Goal: Task Accomplishment & Management: Manage account settings

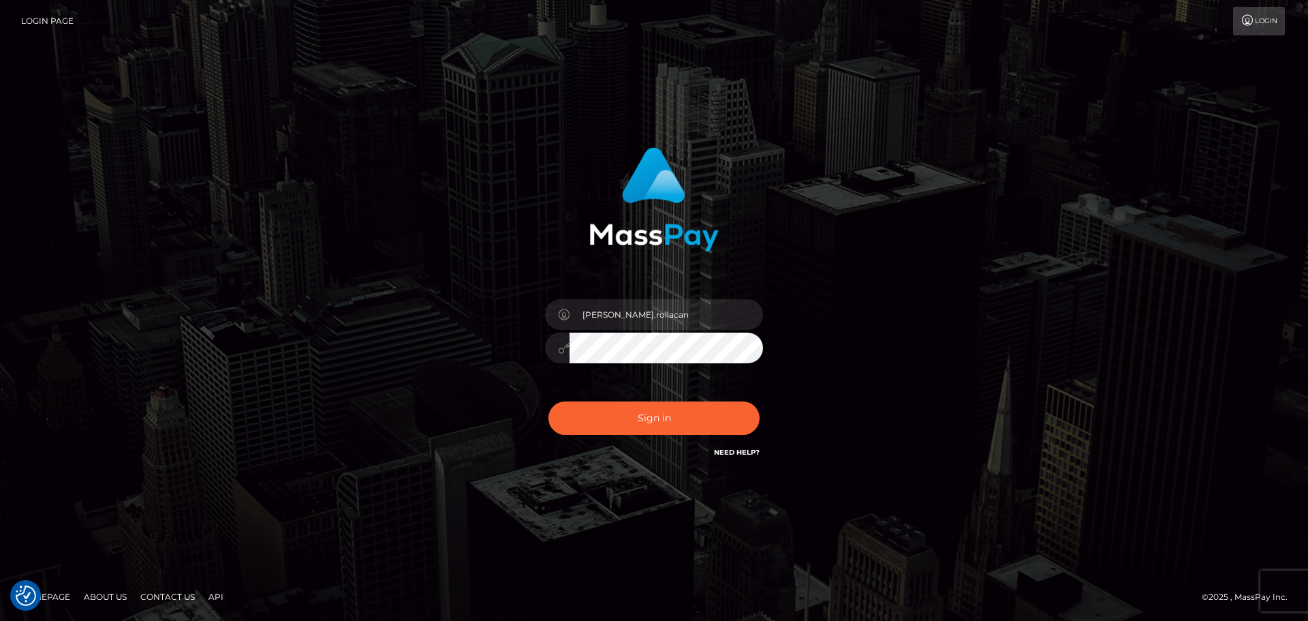
click at [644, 431] on button "Sign in" at bounding box center [653, 417] width 211 height 33
type input "Dmitri.rollacan"
click at [670, 314] on input "Dmitri.rollacan" at bounding box center [666, 314] width 193 height 31
click at [641, 414] on button "Sign in" at bounding box center [653, 417] width 211 height 33
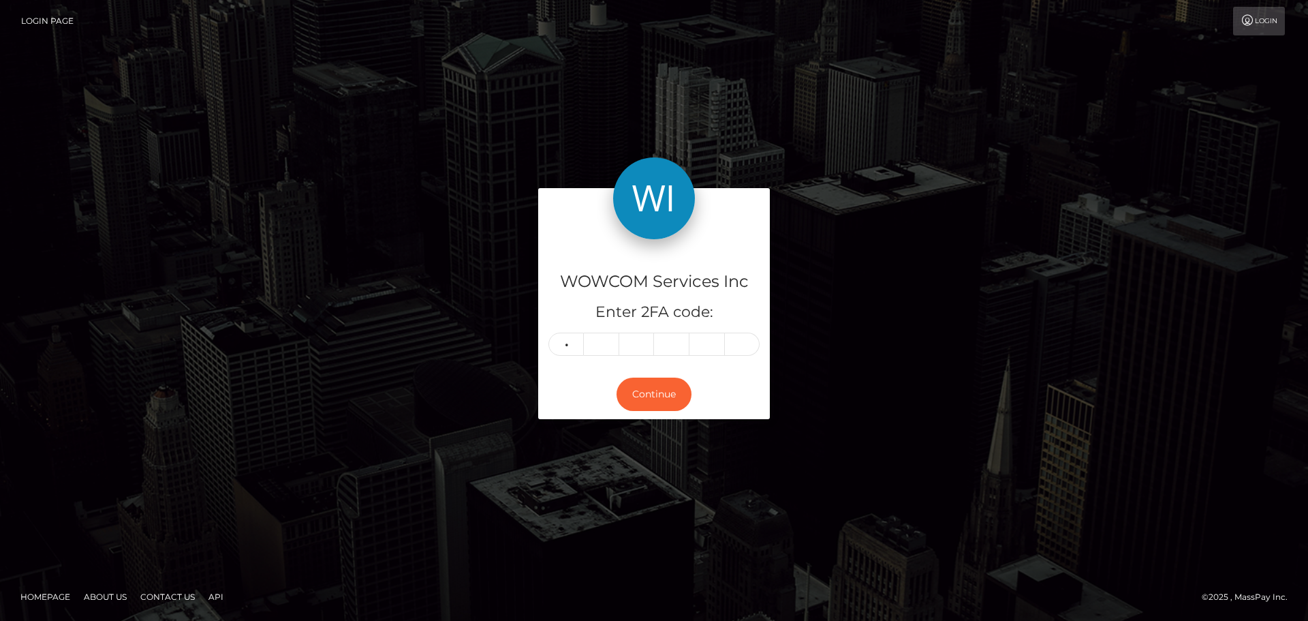
type input "5"
type input "6"
type input "4"
type input "9"
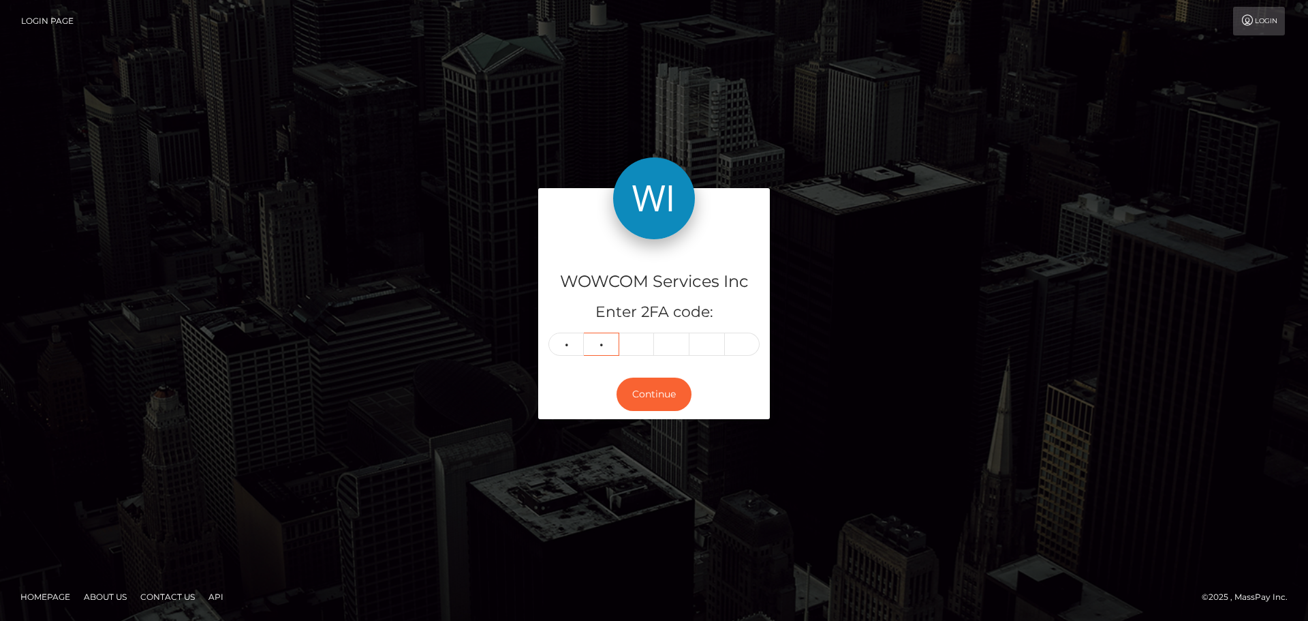
type input "6"
type input "0"
type input "3"
type input "5"
type input "1"
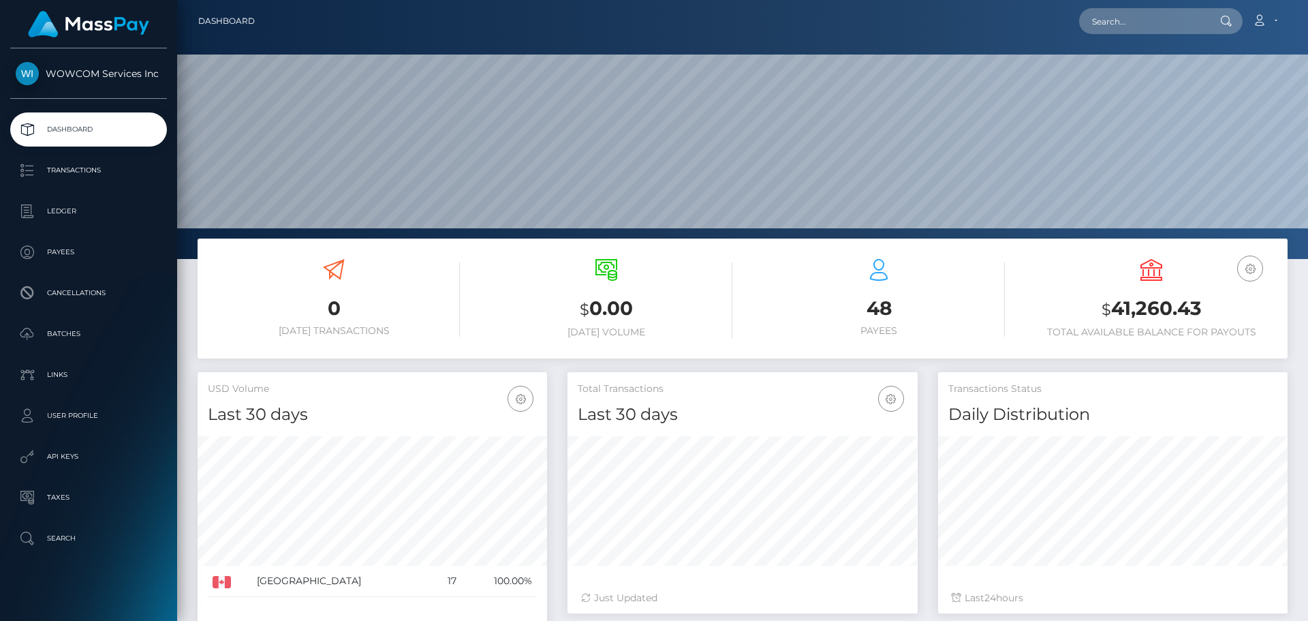
scroll to position [242, 350]
drag, startPoint x: 1206, startPoint y: 310, endPoint x: 1115, endPoint y: 311, distance: 91.3
click at [1115, 311] on h3 "$ 41,260.43" at bounding box center [1151, 309] width 252 height 28
copy h3 "41,260.43"
